Goal: Task Accomplishment & Management: Complete application form

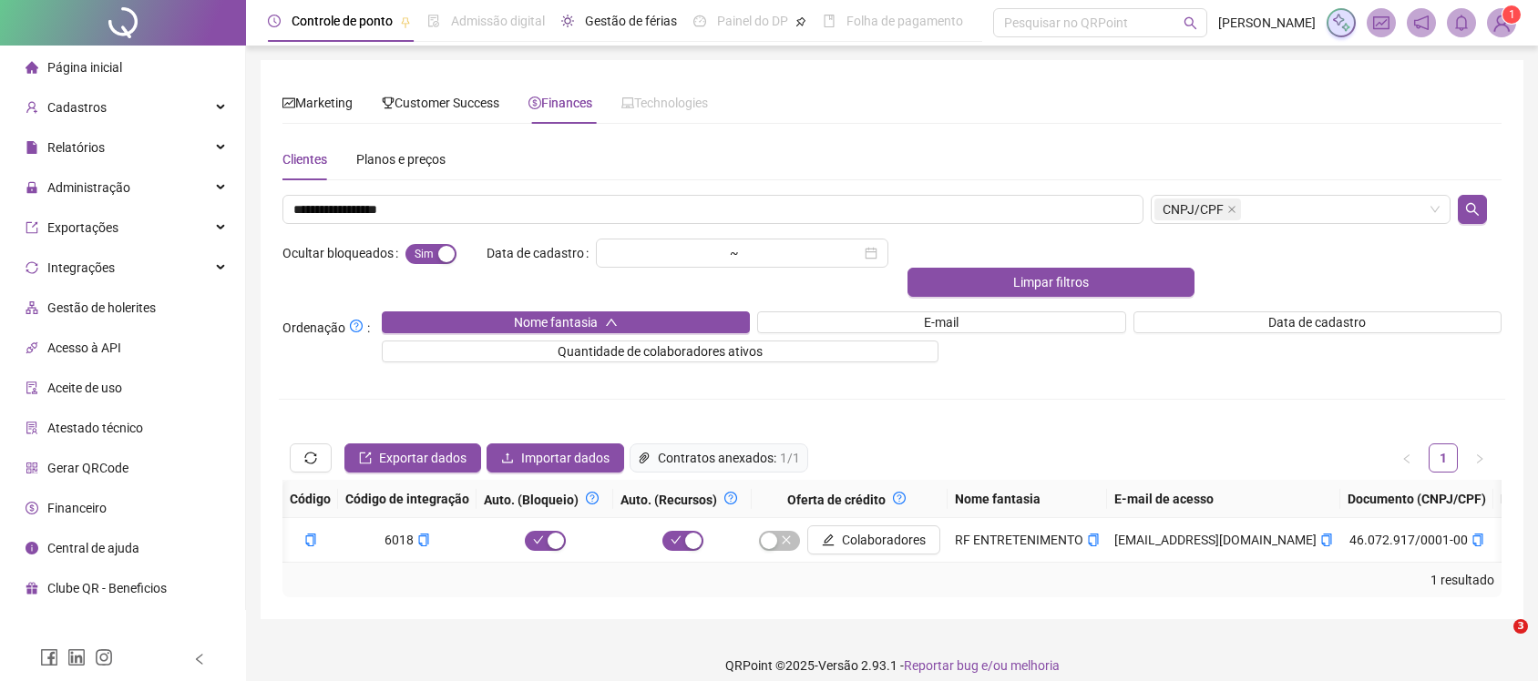
click at [606, 27] on span "Gestão de férias" at bounding box center [631, 21] width 92 height 15
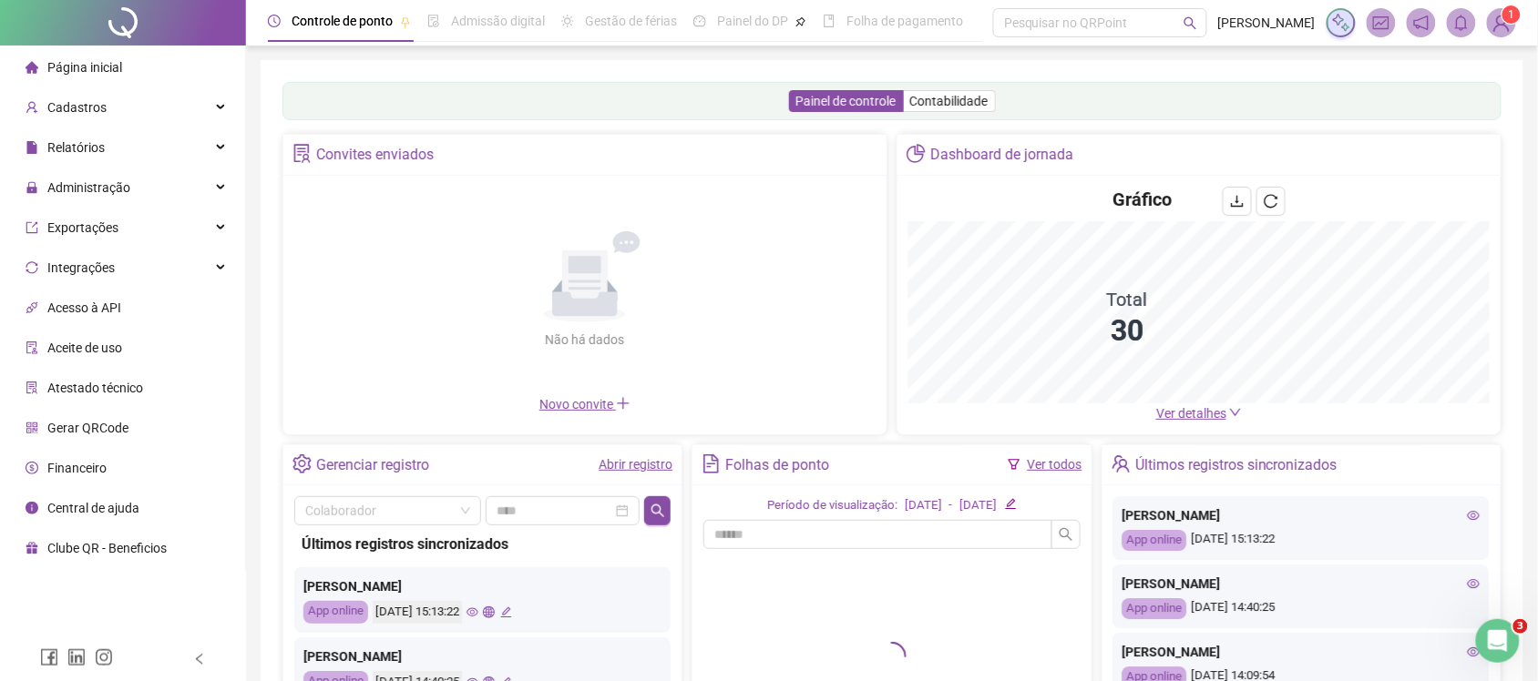
click at [653, 30] on div "Gestão de férias" at bounding box center [631, 21] width 92 height 20
click at [1509, 18] on span "1" at bounding box center [1511, 14] width 6 height 13
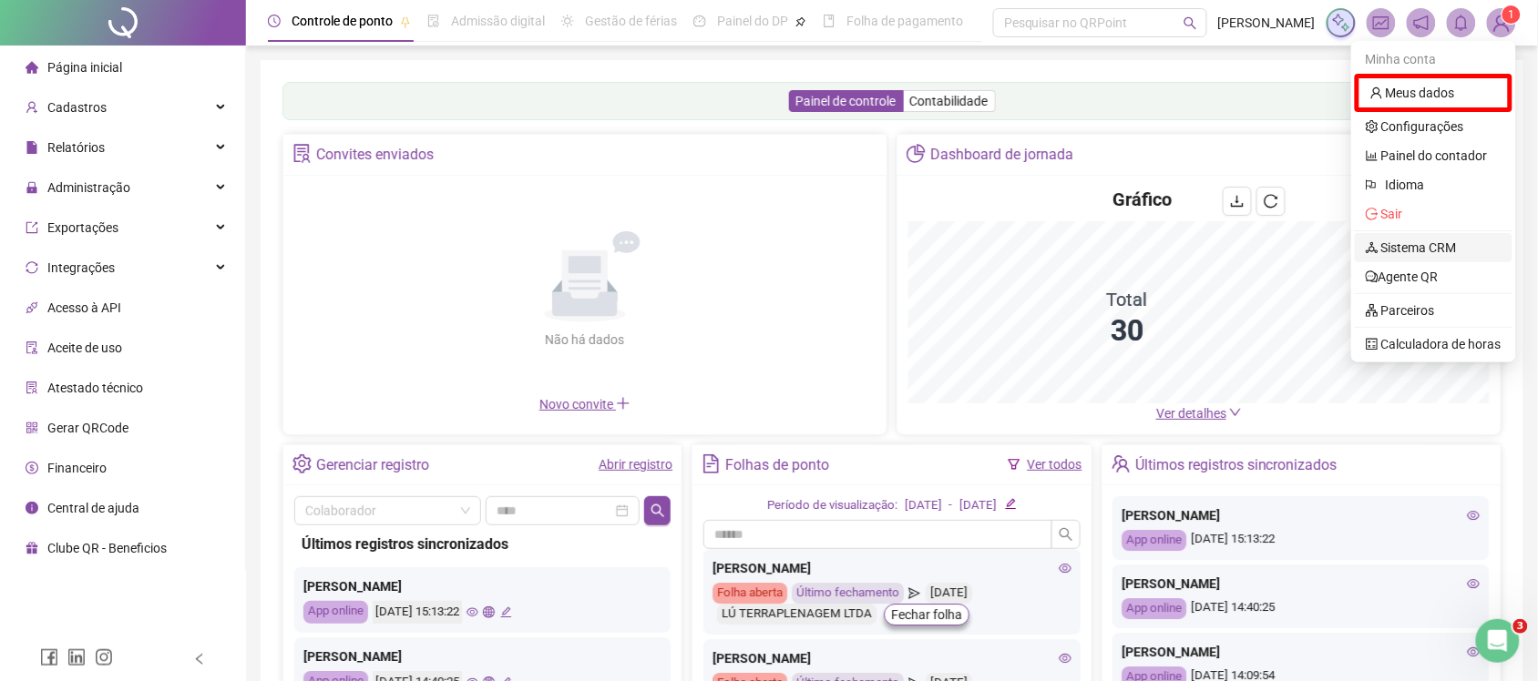
click at [1440, 249] on link "Sistema CRM" at bounding box center [1410, 247] width 91 height 15
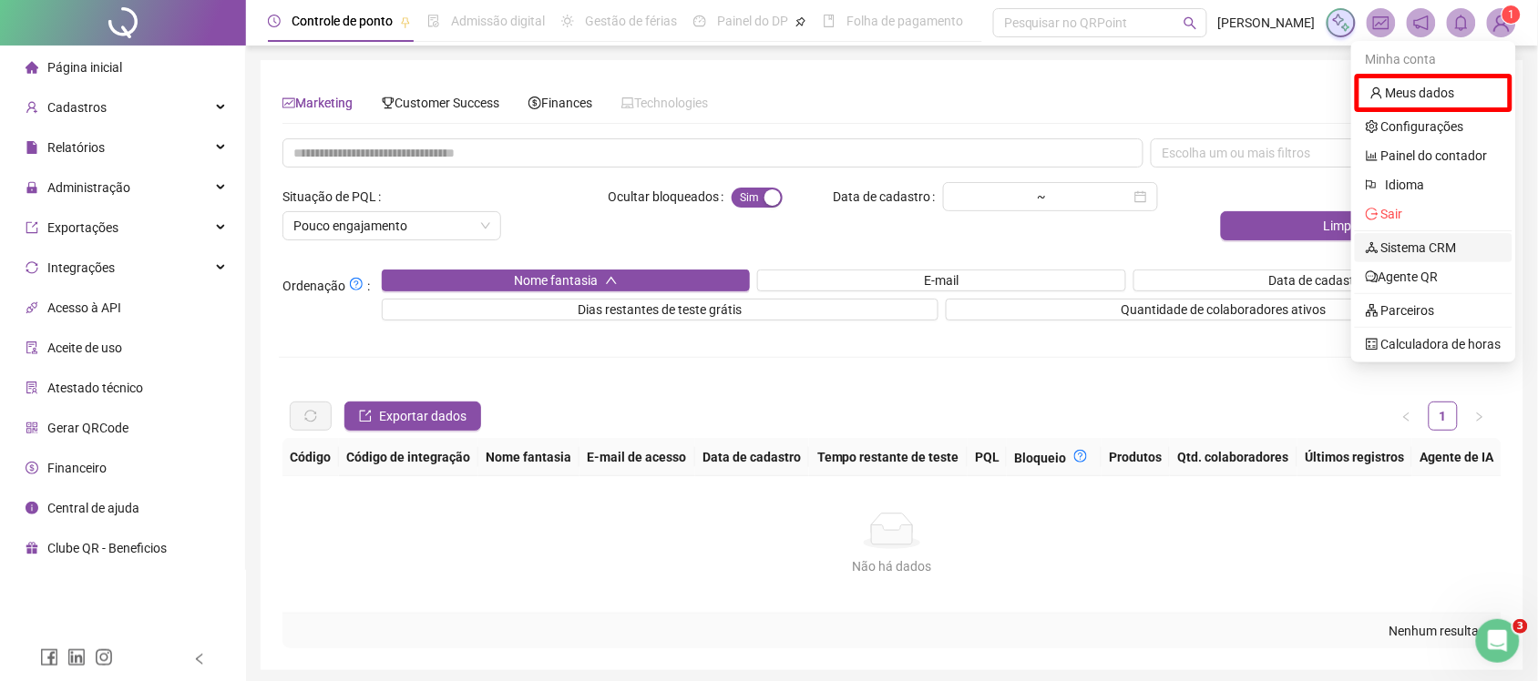
click at [1440, 249] on div "Ocultar bloqueados Sim Não Data de cadastro ~ Limpar filtros" at bounding box center [1046, 218] width 920 height 73
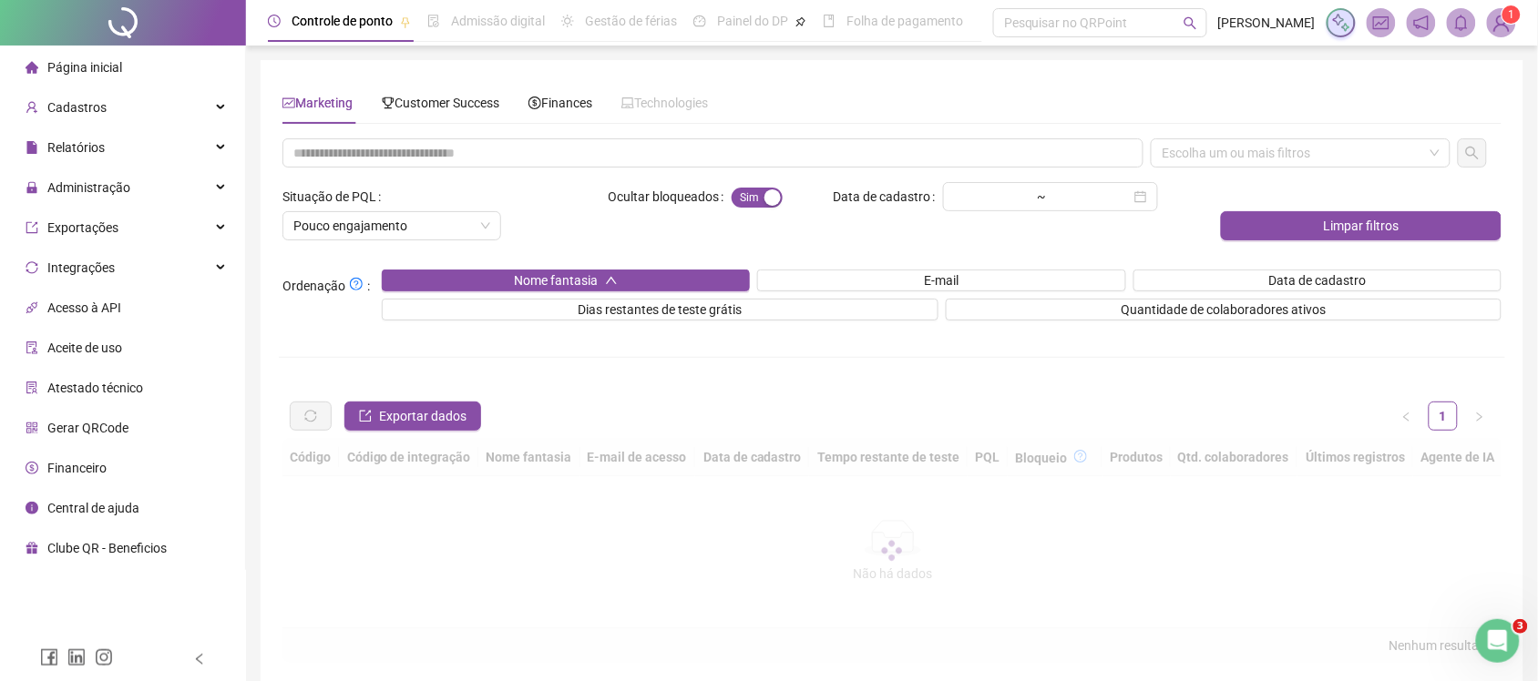
click at [599, 21] on span "Gestão de férias" at bounding box center [631, 21] width 92 height 15
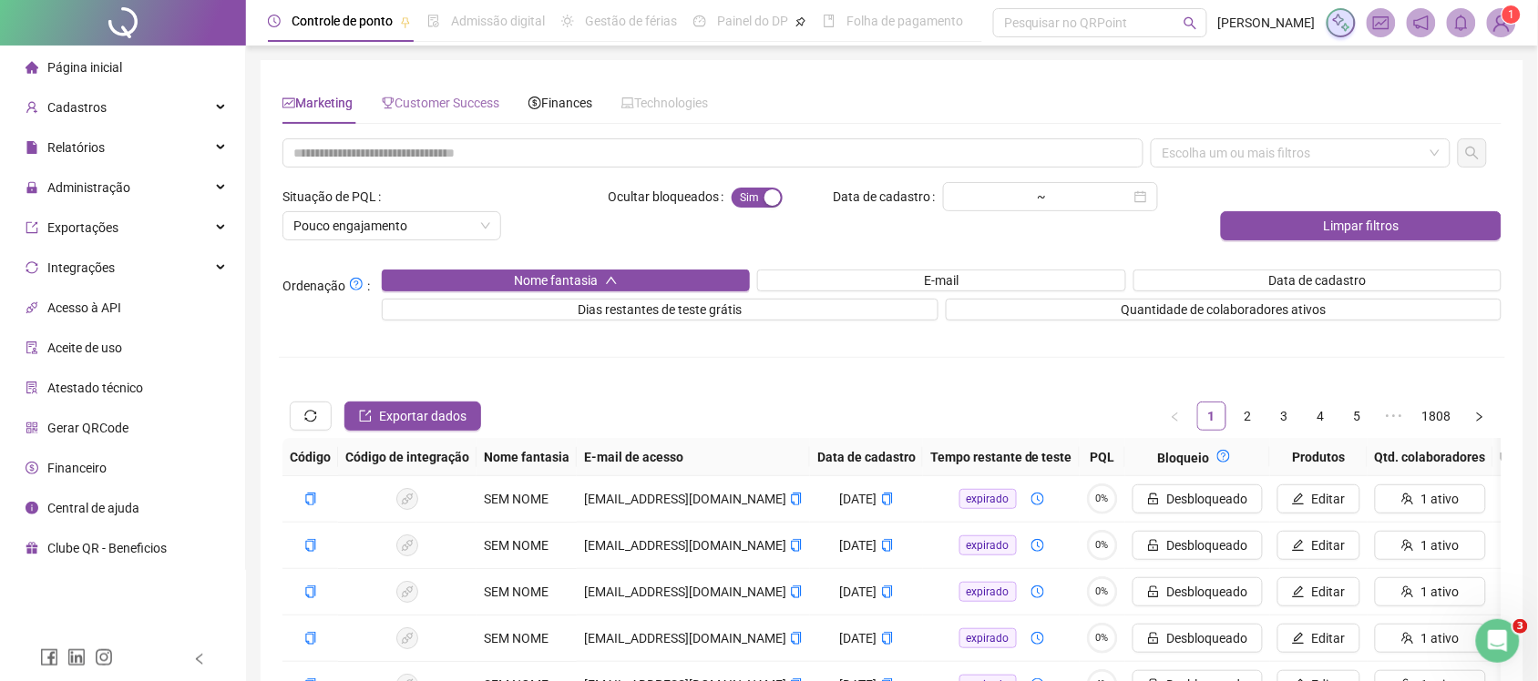
click at [449, 123] on div "Customer Success" at bounding box center [441, 103] width 118 height 42
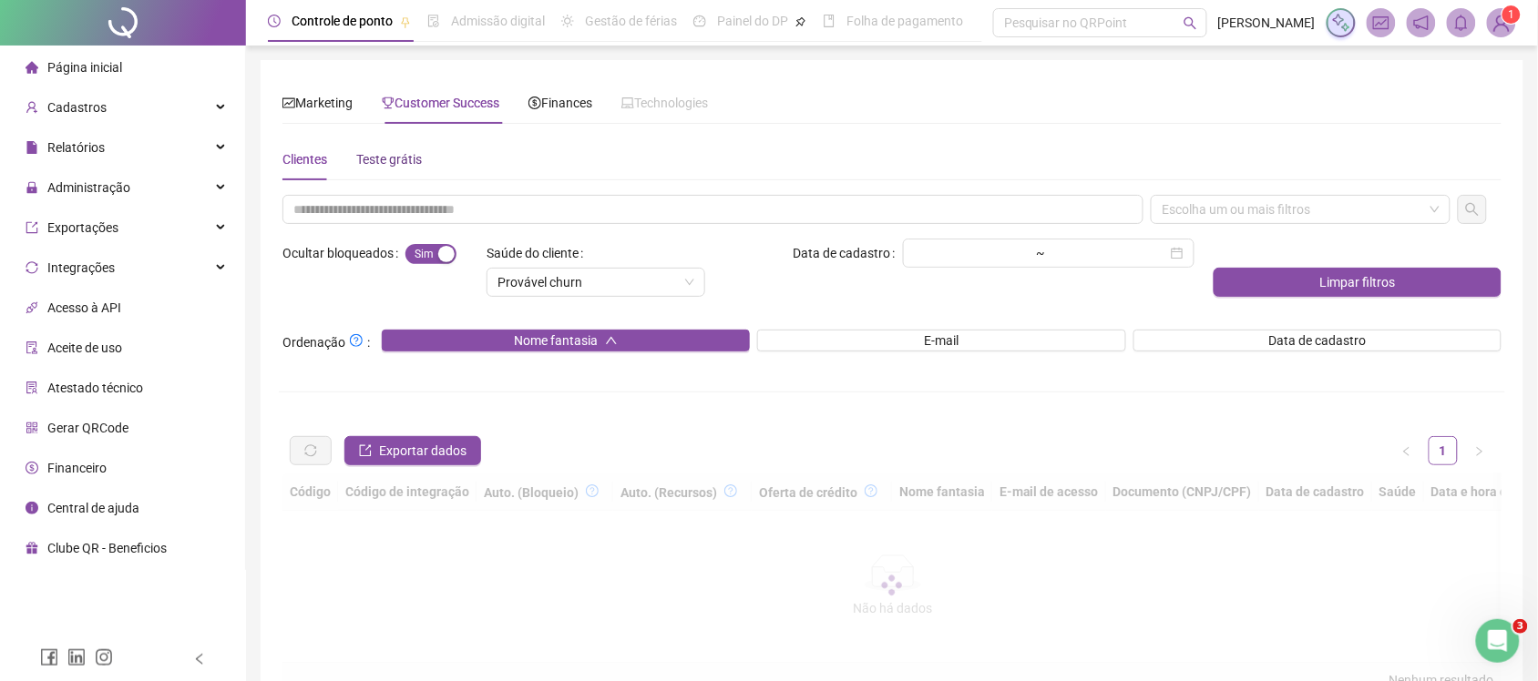
click at [399, 155] on div "Teste grátis" at bounding box center [389, 159] width 66 height 20
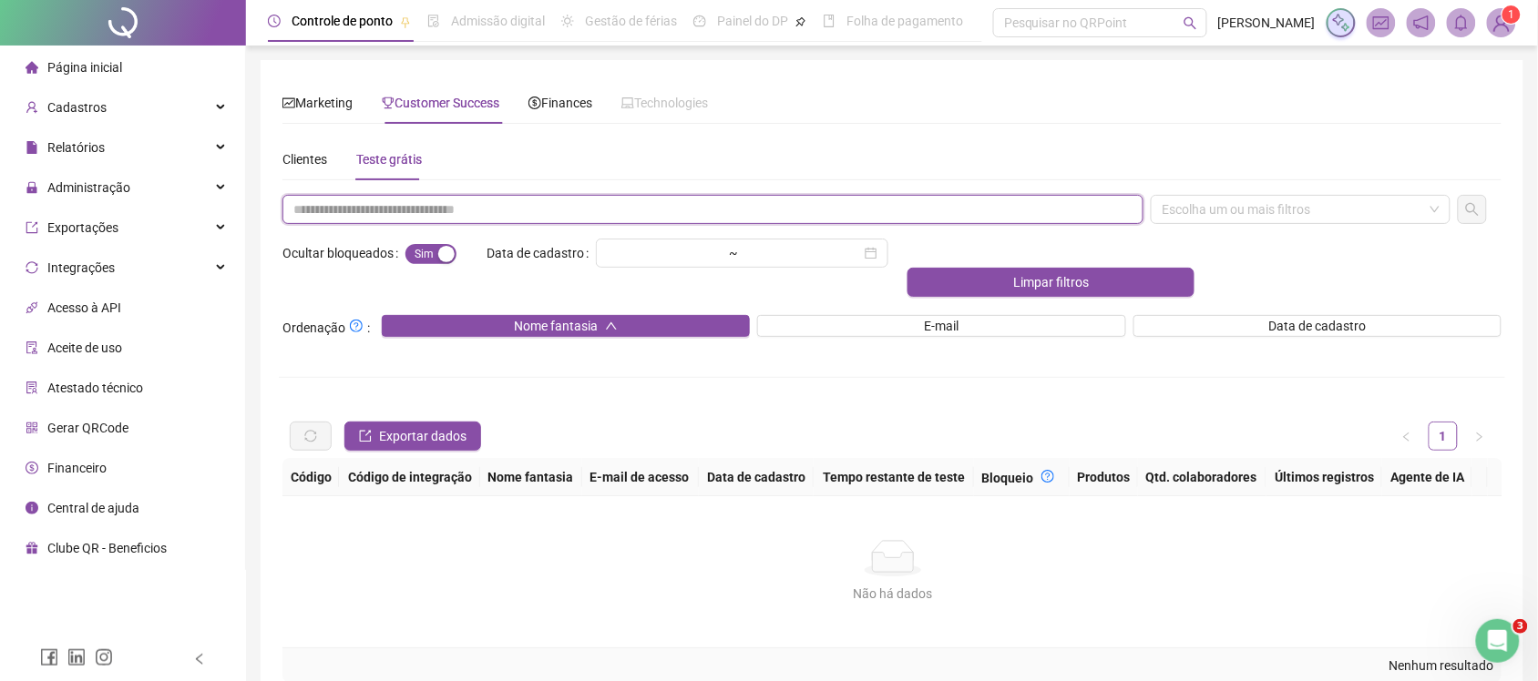
click at [412, 217] on input "text" at bounding box center [712, 209] width 861 height 29
paste input "**********"
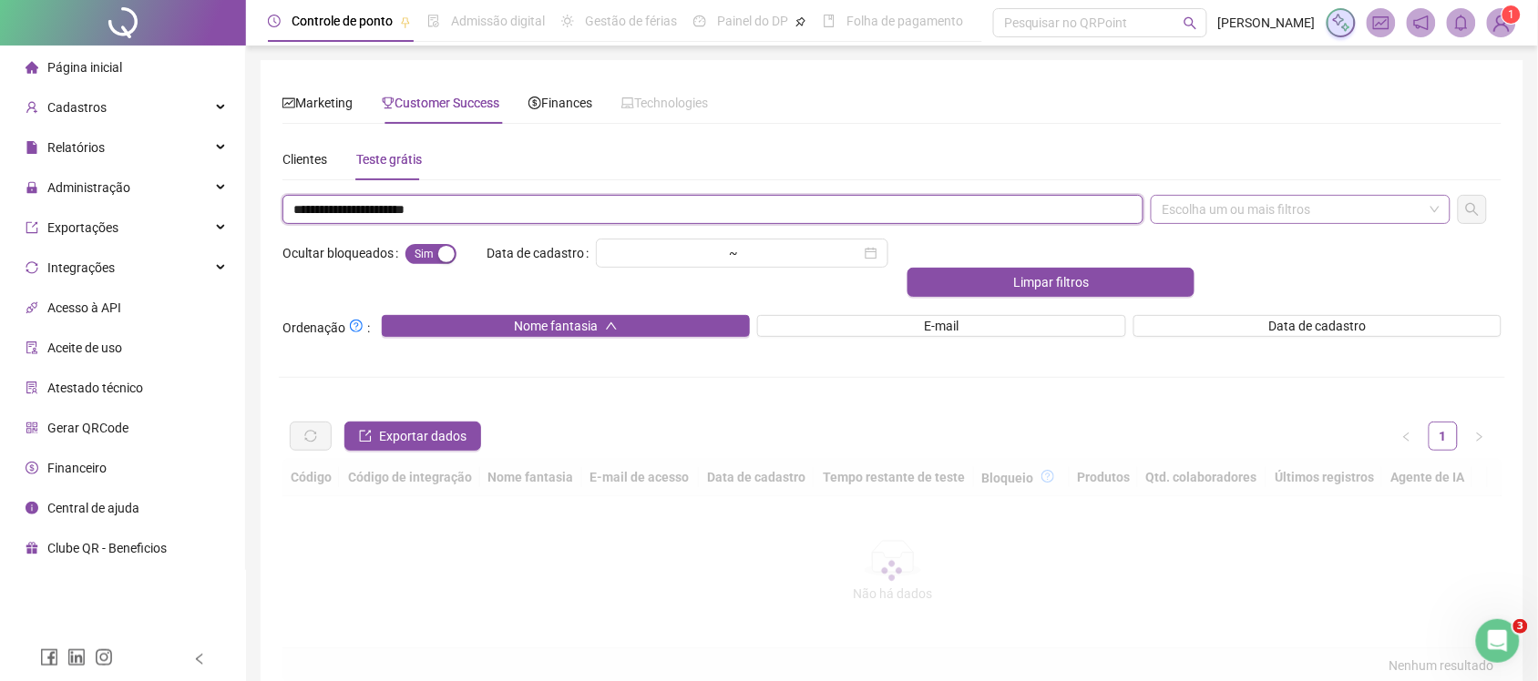
click at [1332, 205] on div "Escolha um ou mais filtros" at bounding box center [1300, 209] width 300 height 29
type input "**********"
click at [1281, 271] on div "E-mail" at bounding box center [1301, 275] width 271 height 20
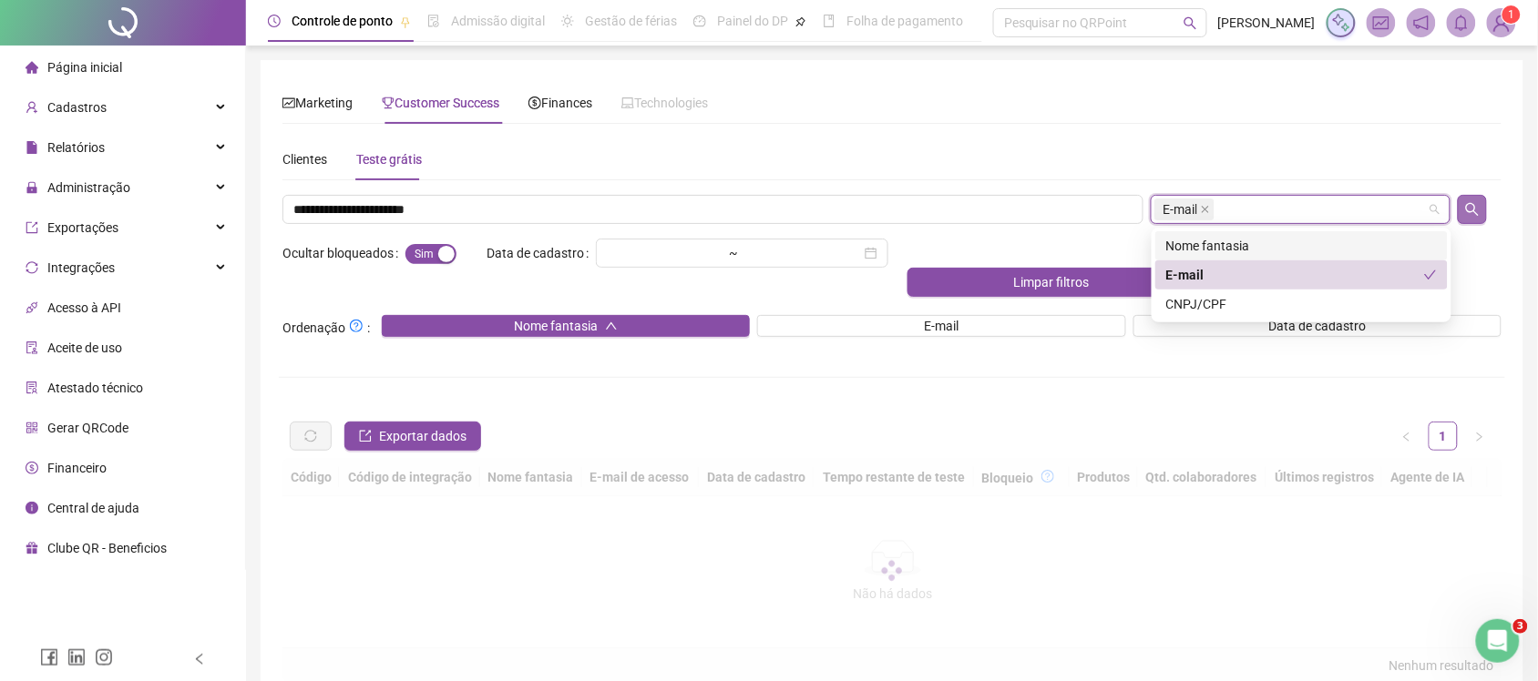
click at [1460, 199] on button "button" at bounding box center [1471, 209] width 29 height 29
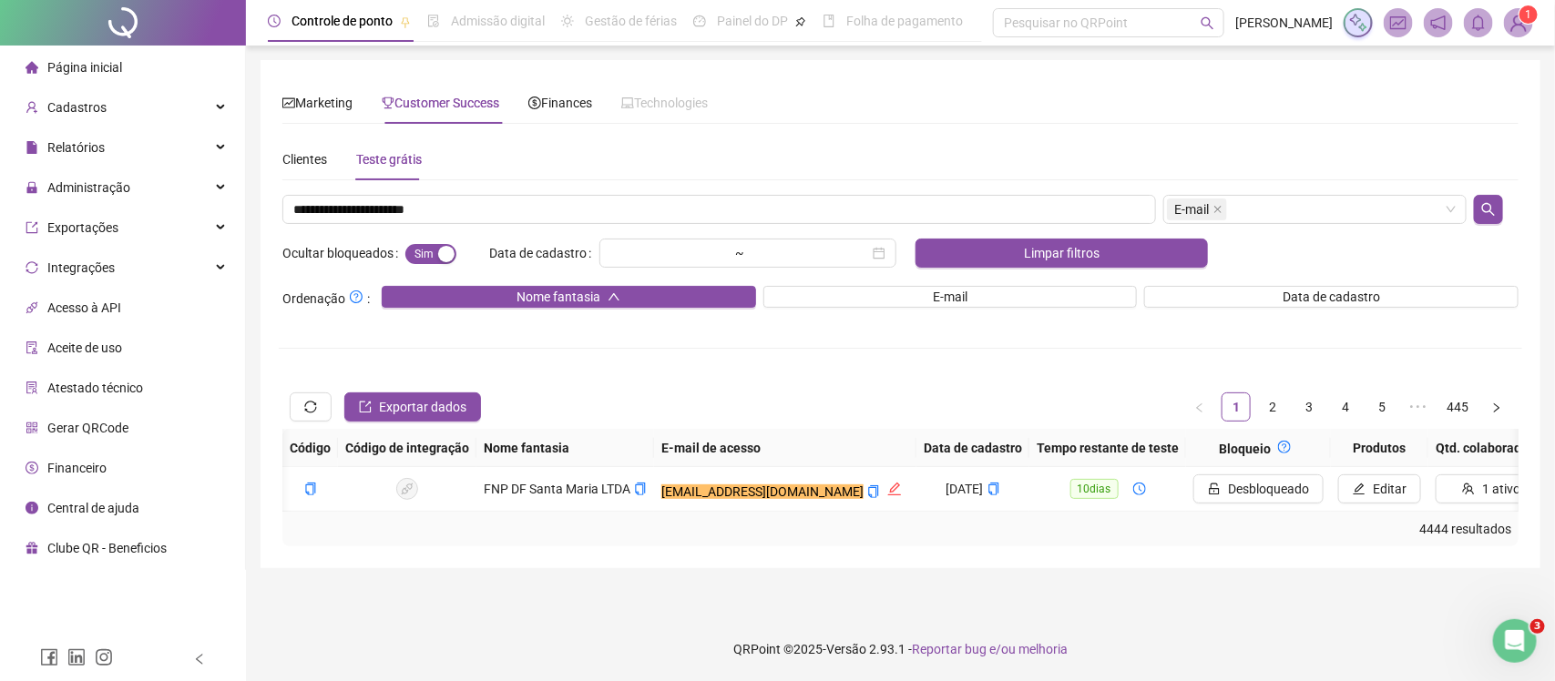
scroll to position [0, 513]
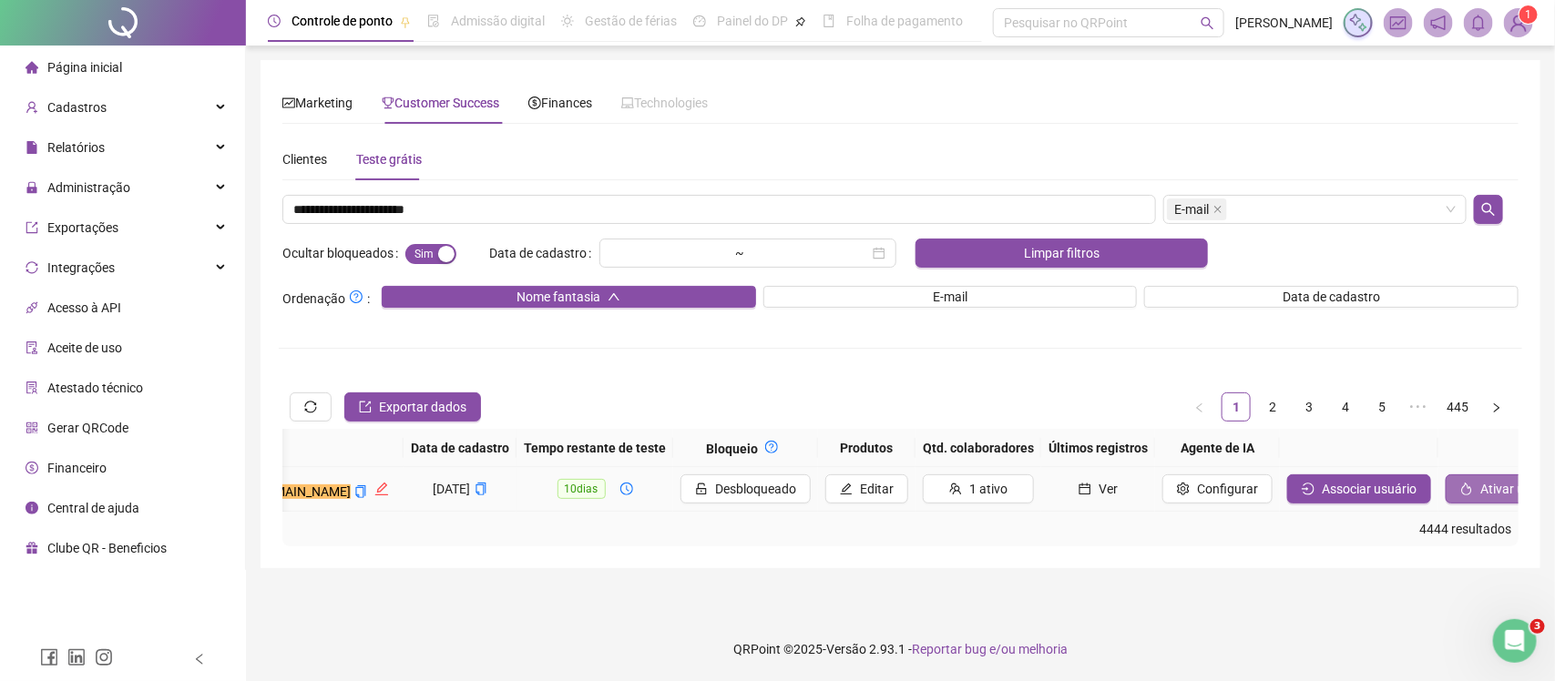
click at [1480, 488] on span "Ativar usuário" at bounding box center [1519, 489] width 79 height 20
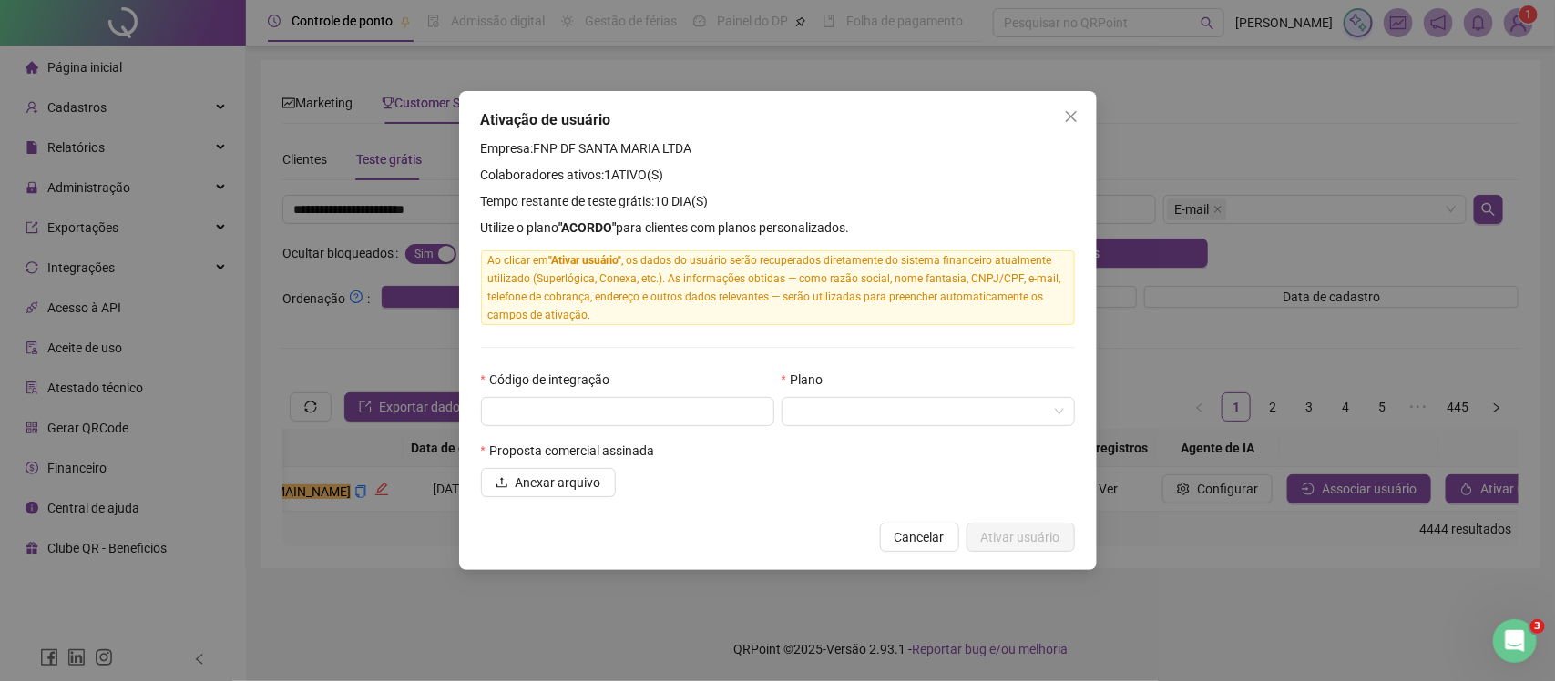
click at [639, 430] on form "Código de integração Proposta comercial assinada Anexar arquivo" at bounding box center [627, 434] width 293 height 128
click at [631, 422] on input "text" at bounding box center [627, 411] width 293 height 29
type input "****"
click at [840, 420] on input "search" at bounding box center [919, 411] width 255 height 27
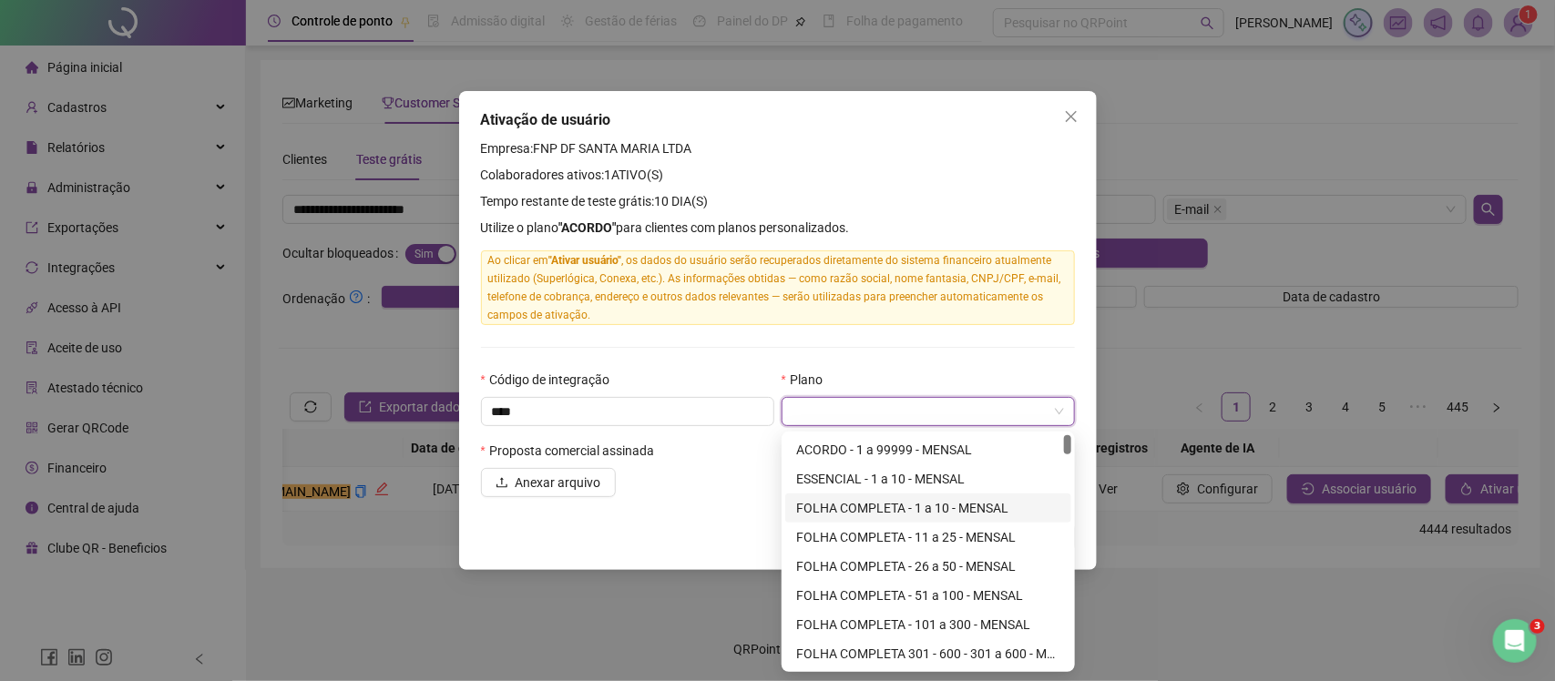
click at [857, 503] on div "FOLHA COMPLETA - 1 a 10 - MENSAL" at bounding box center [928, 508] width 264 height 20
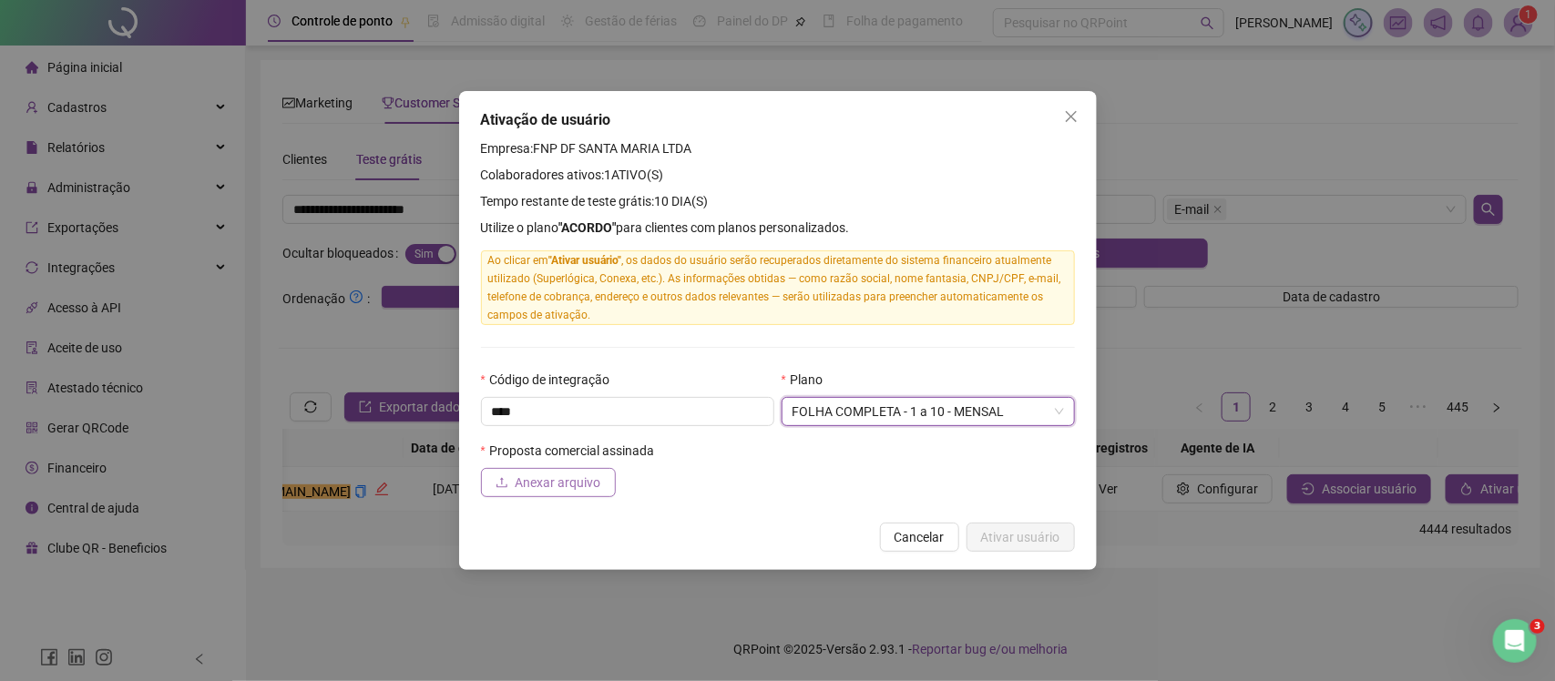
click at [551, 485] on span "Anexar arquivo" at bounding box center [559, 483] width 86 height 20
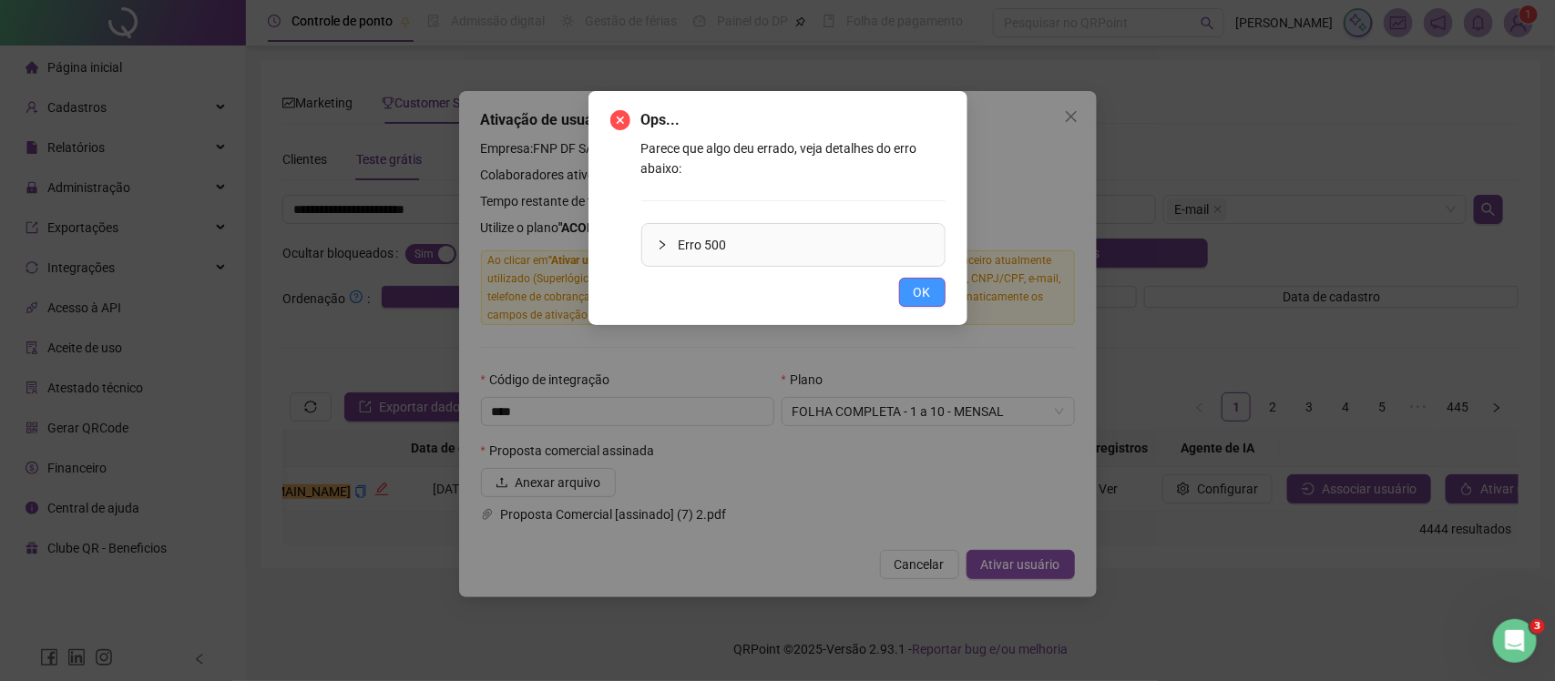
click at [914, 297] on span "OK" at bounding box center [922, 292] width 17 height 20
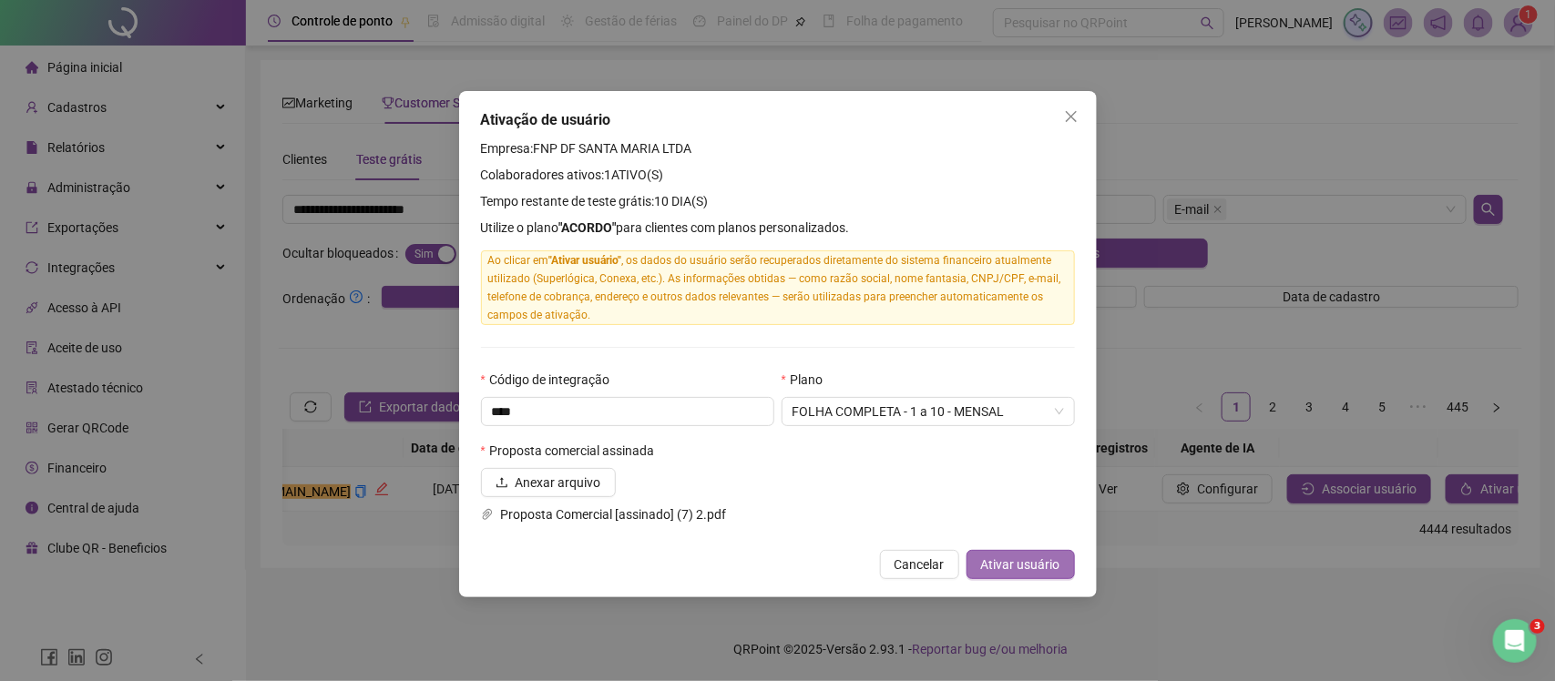
click at [1049, 575] on span "Ativar usuário" at bounding box center [1020, 565] width 79 height 20
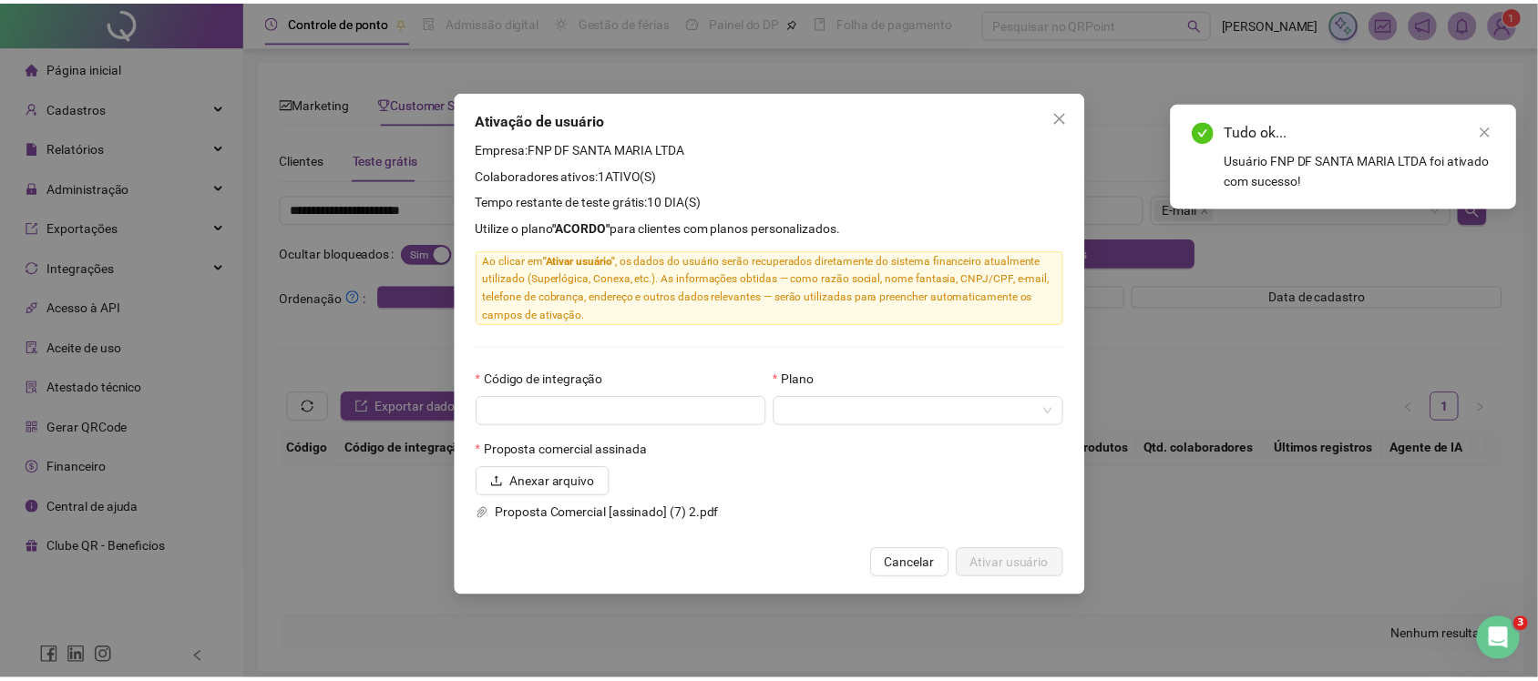
scroll to position [0, 0]
